Goal: Check status: Check status

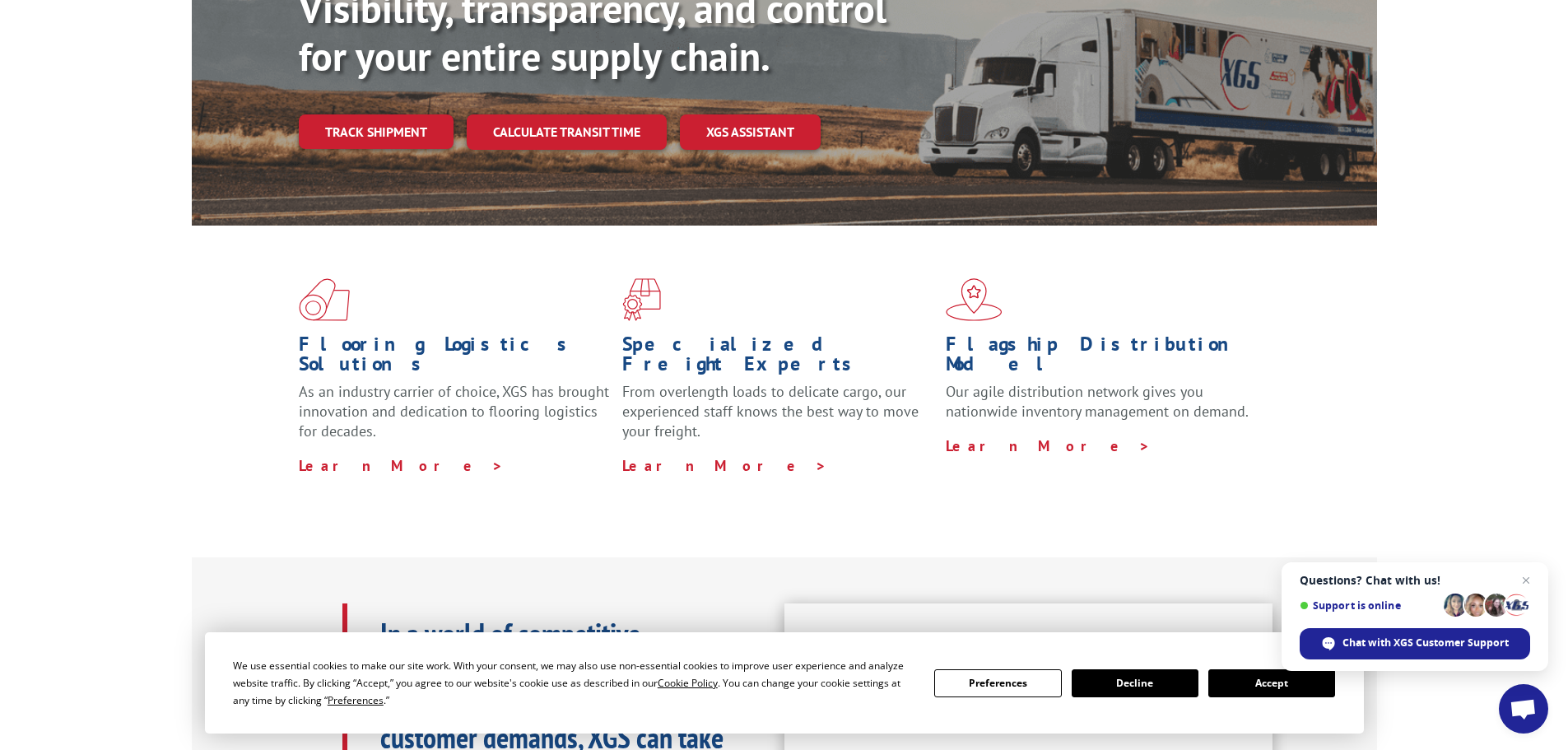
scroll to position [274, 0]
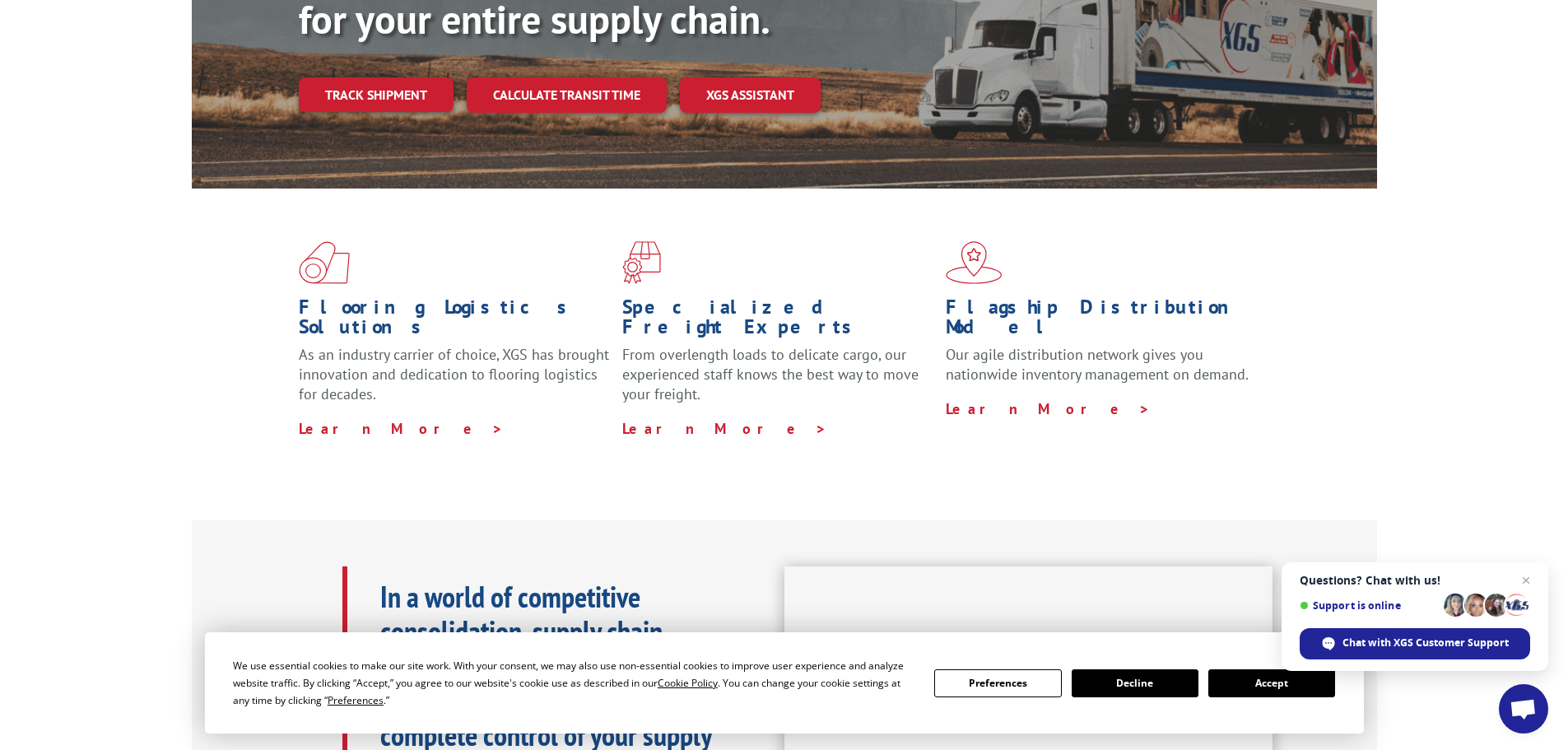
click at [1245, 684] on button "Accept" at bounding box center [1271, 683] width 127 height 28
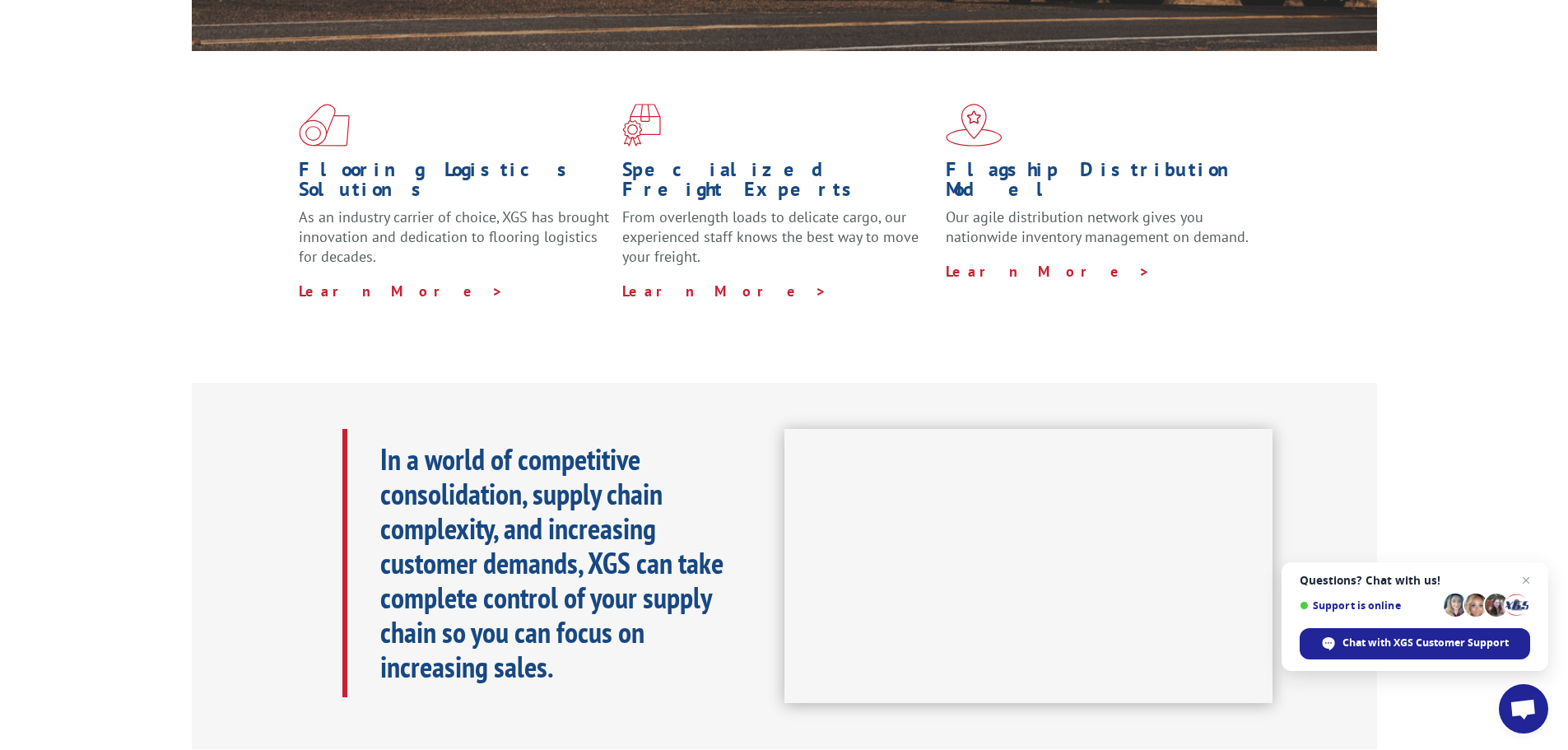
scroll to position [0, 0]
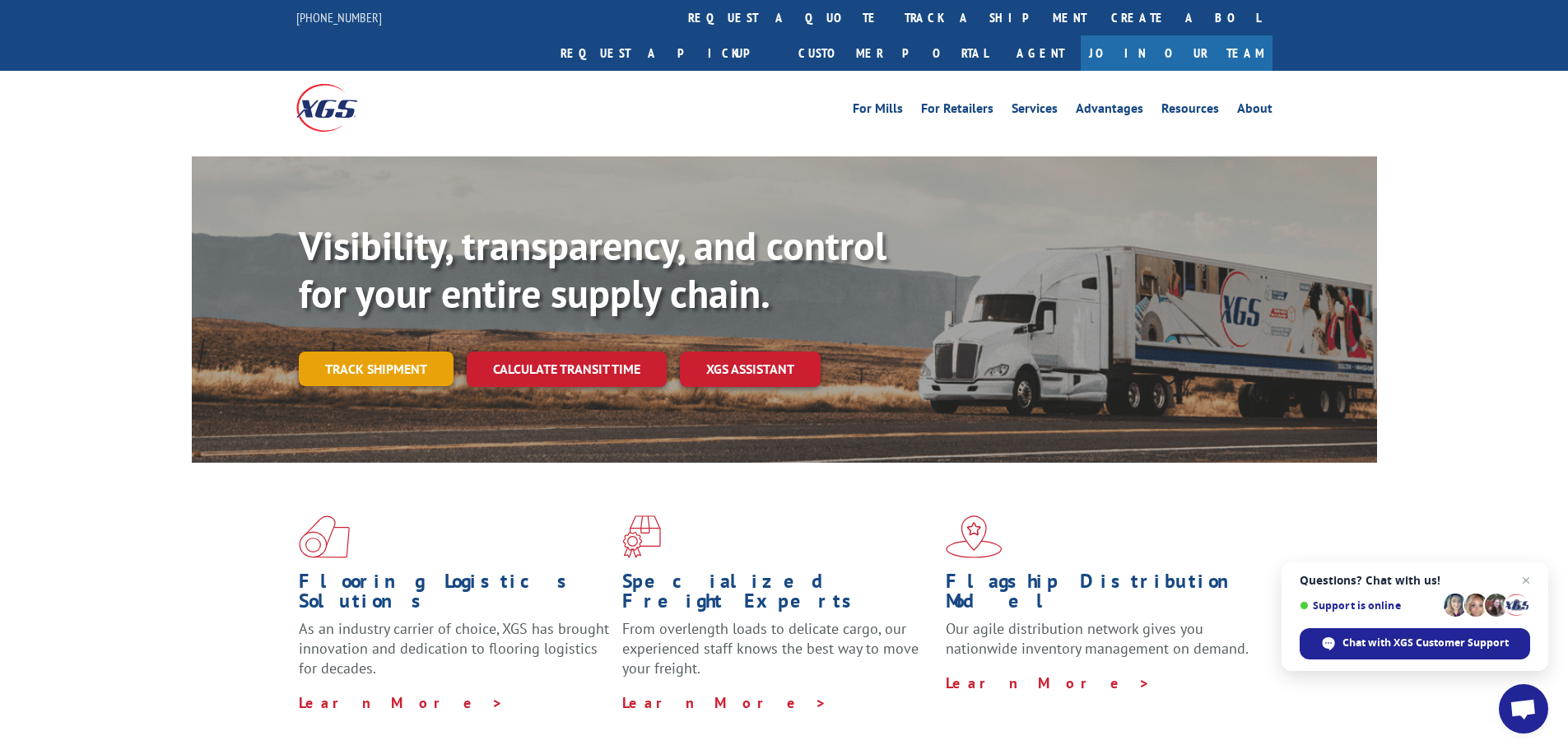
click at [341, 351] on link "Track shipment" at bounding box center [375, 368] width 155 height 35
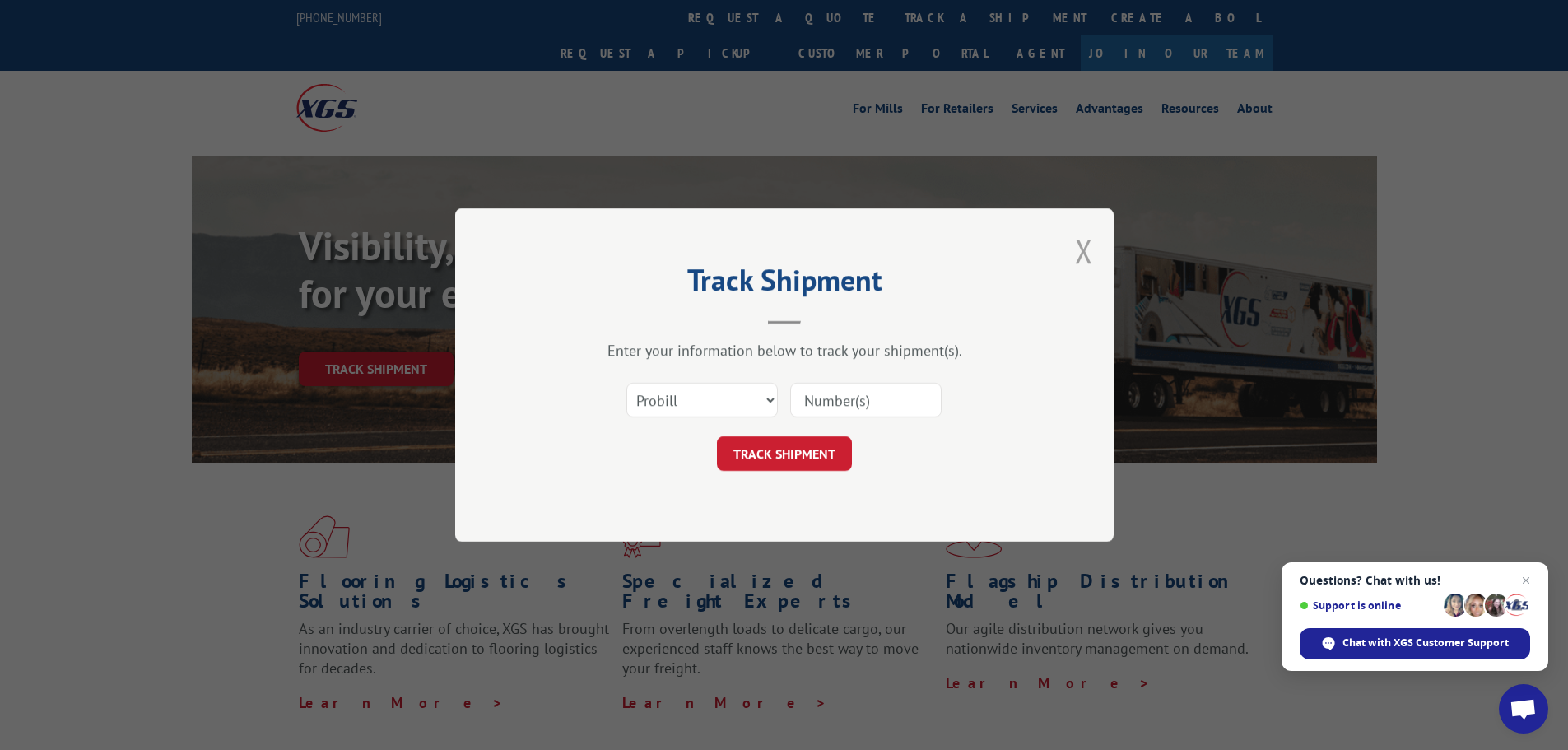
click at [1086, 250] on button "Close modal" at bounding box center [1084, 250] width 18 height 44
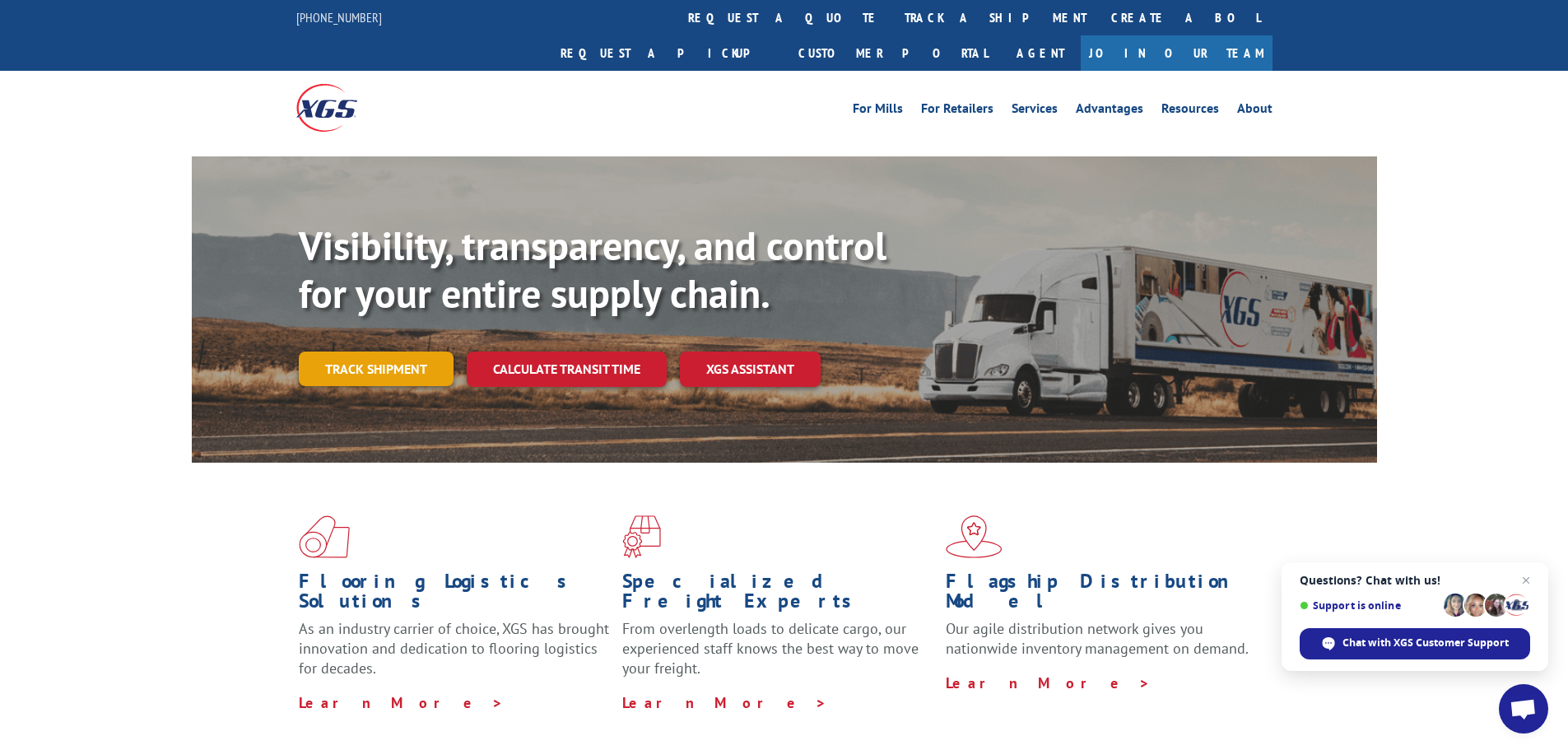
click at [409, 351] on link "Track shipment" at bounding box center [375, 368] width 155 height 35
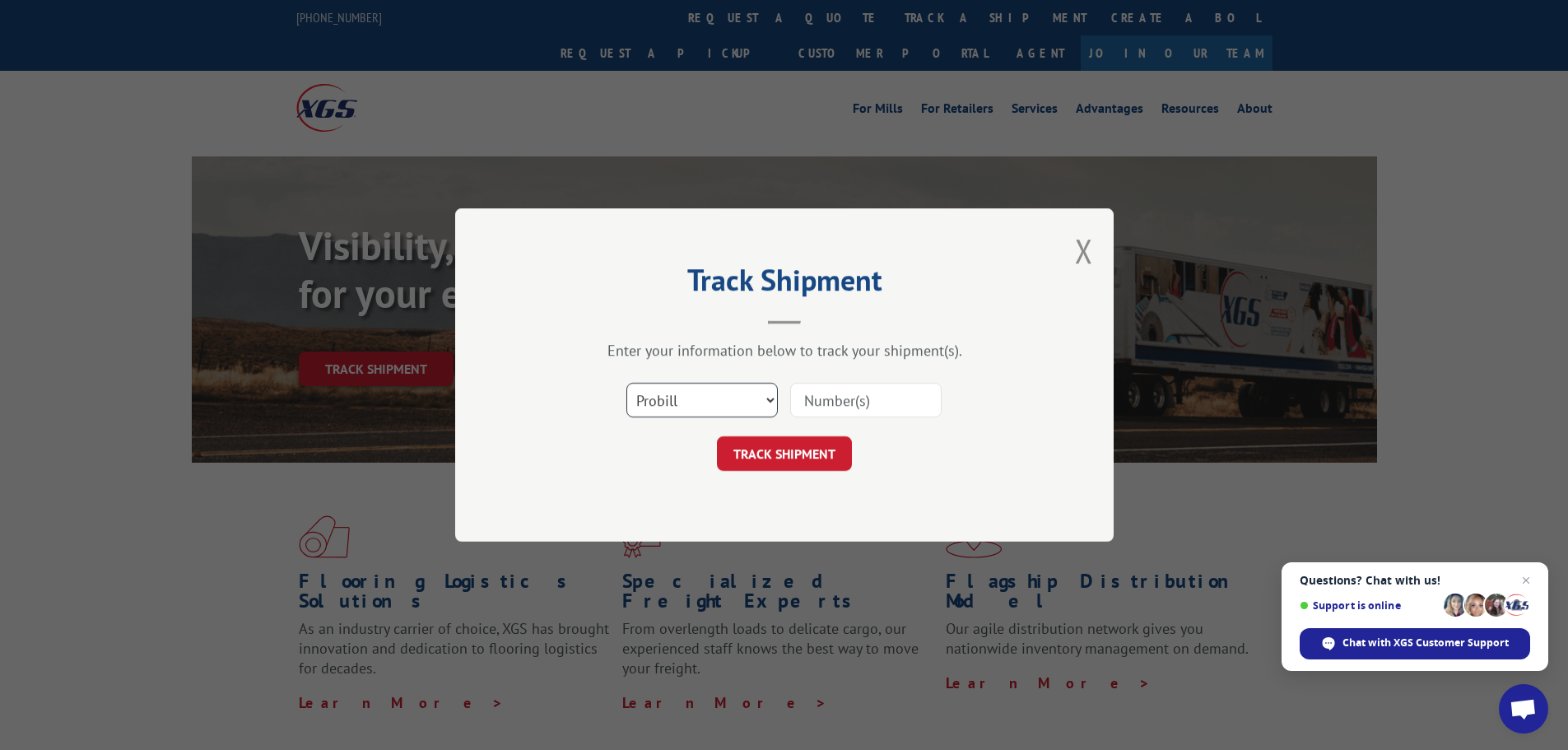
click at [734, 409] on select "Select category... Probill BOL PO" at bounding box center [702, 400] width 152 height 35
select select "po"
click at [626, 383] on select "Select category... Probill BOL PO" at bounding box center [702, 400] width 152 height 35
click at [924, 405] on input at bounding box center [866, 400] width 152 height 35
paste input "[PHONE_NUMBER]"
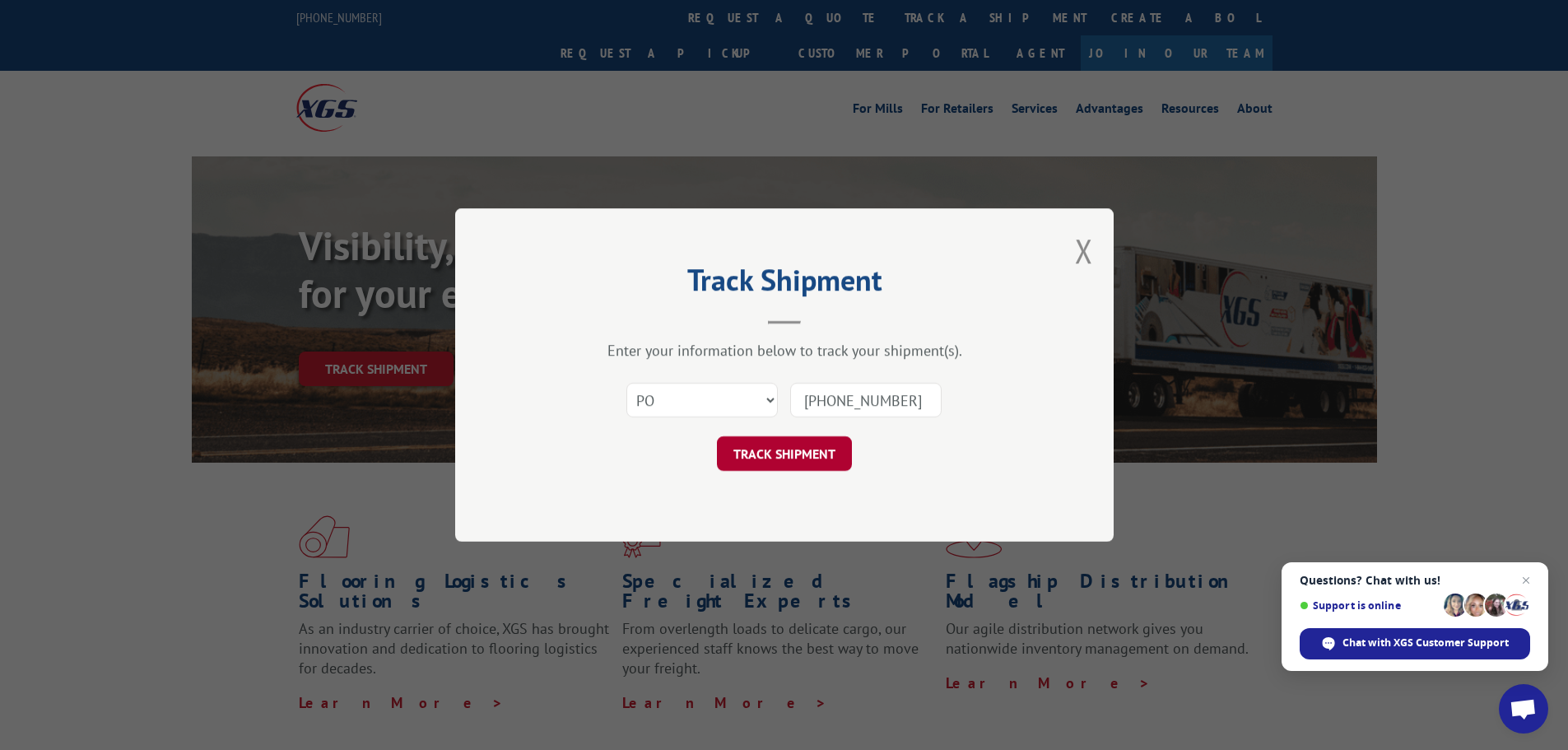
type input "[PHONE_NUMBER]"
click at [744, 453] on button "TRACK SHIPMENT" at bounding box center [784, 453] width 135 height 35
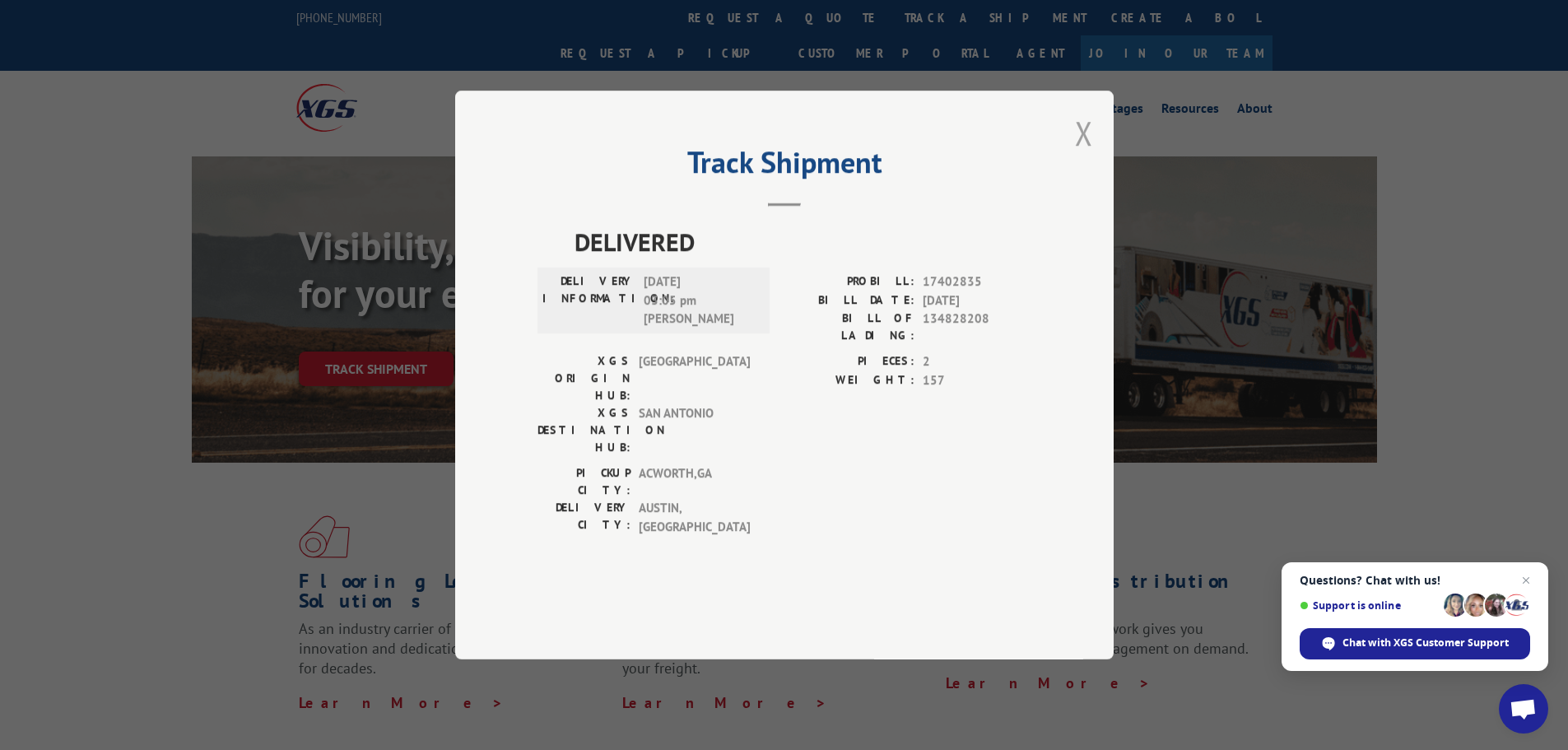
click at [1088, 155] on button "Close modal" at bounding box center [1084, 132] width 18 height 44
